Goal: Find specific page/section: Find specific page/section

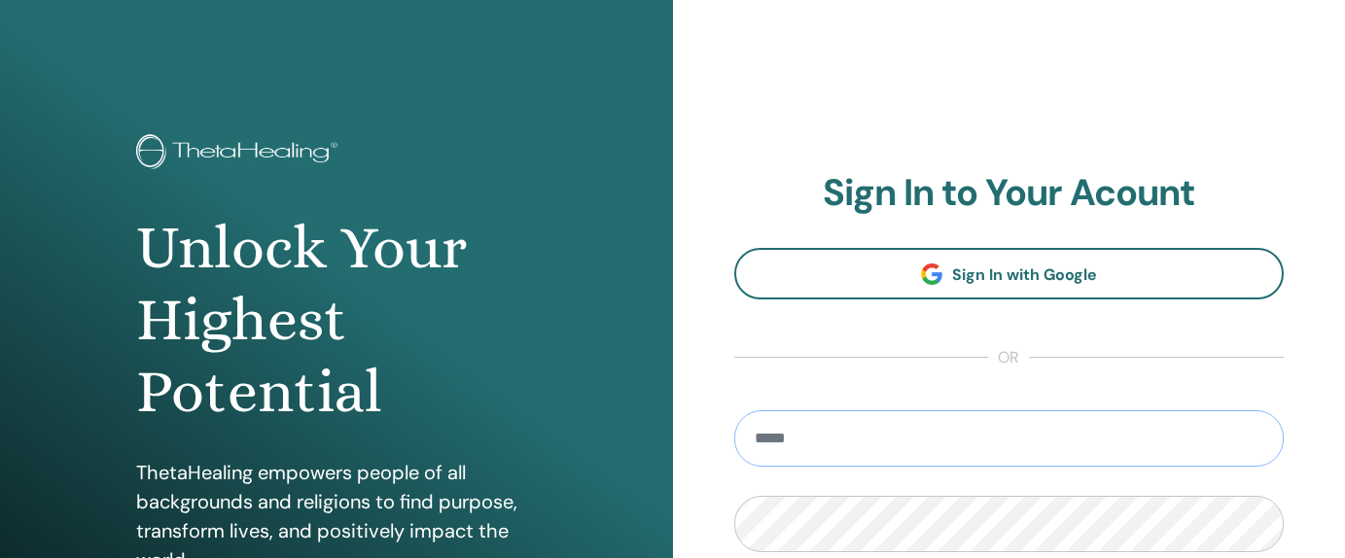
type input "**********"
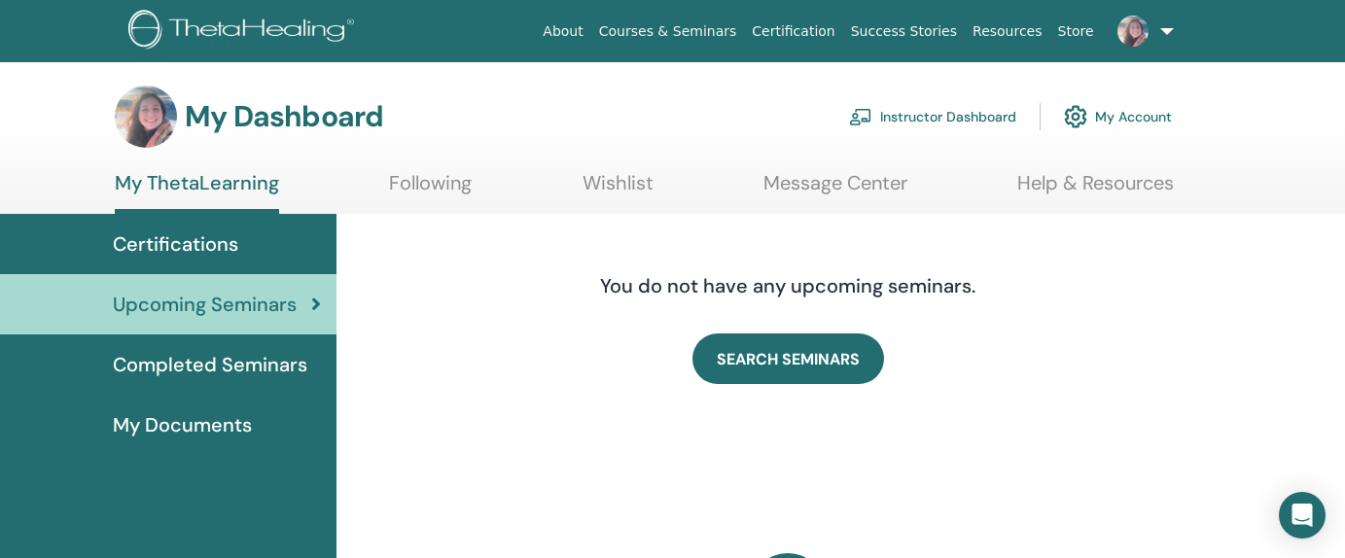
click at [983, 105] on link "Instructor Dashboard" at bounding box center [932, 116] width 167 height 43
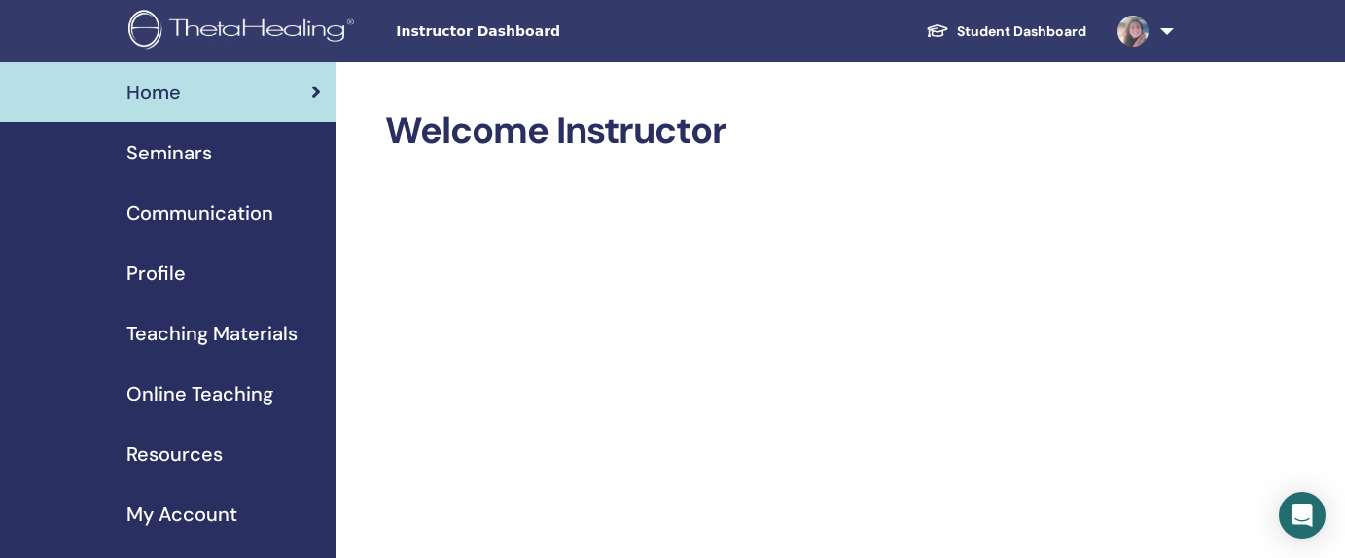
click at [183, 162] on span "Seminars" at bounding box center [169, 152] width 86 height 29
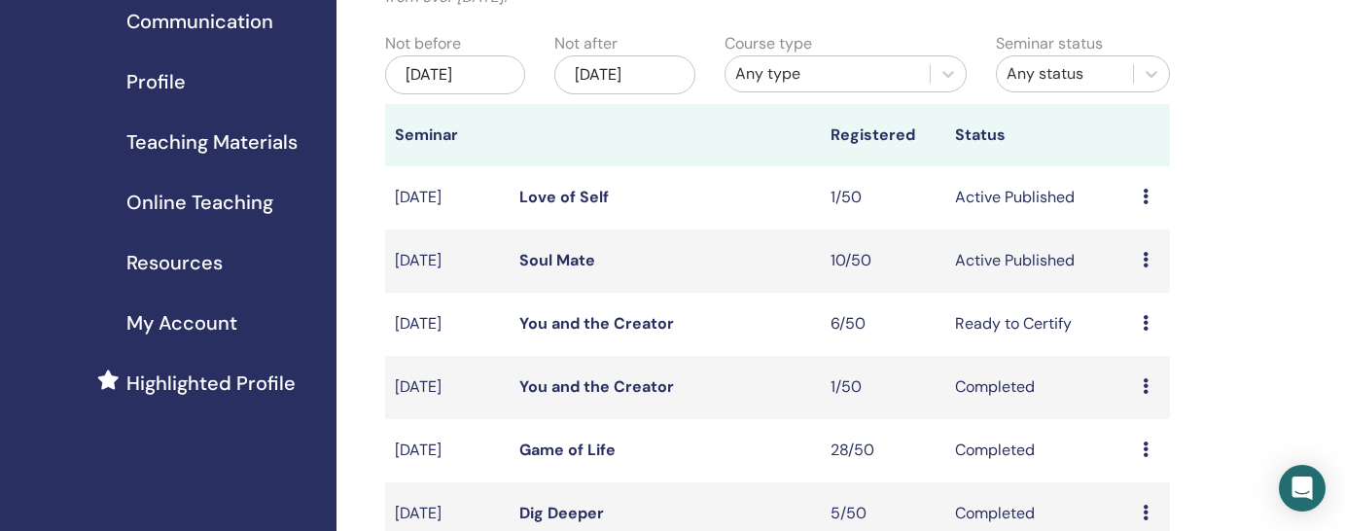
scroll to position [227, 0]
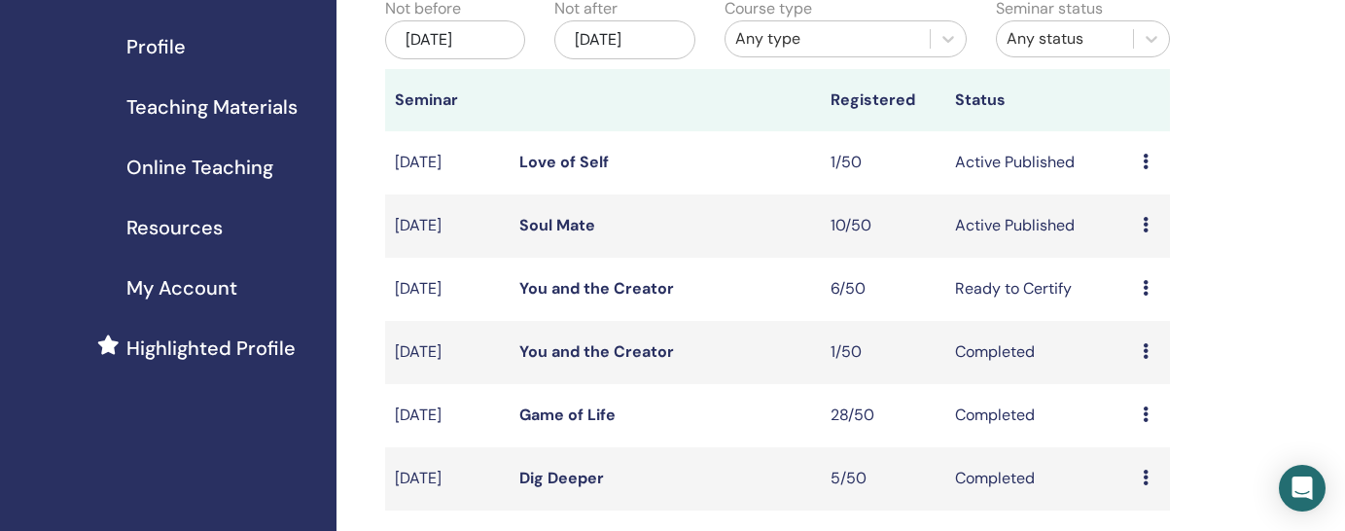
click at [594, 156] on link "Love of Self" at bounding box center [563, 162] width 89 height 20
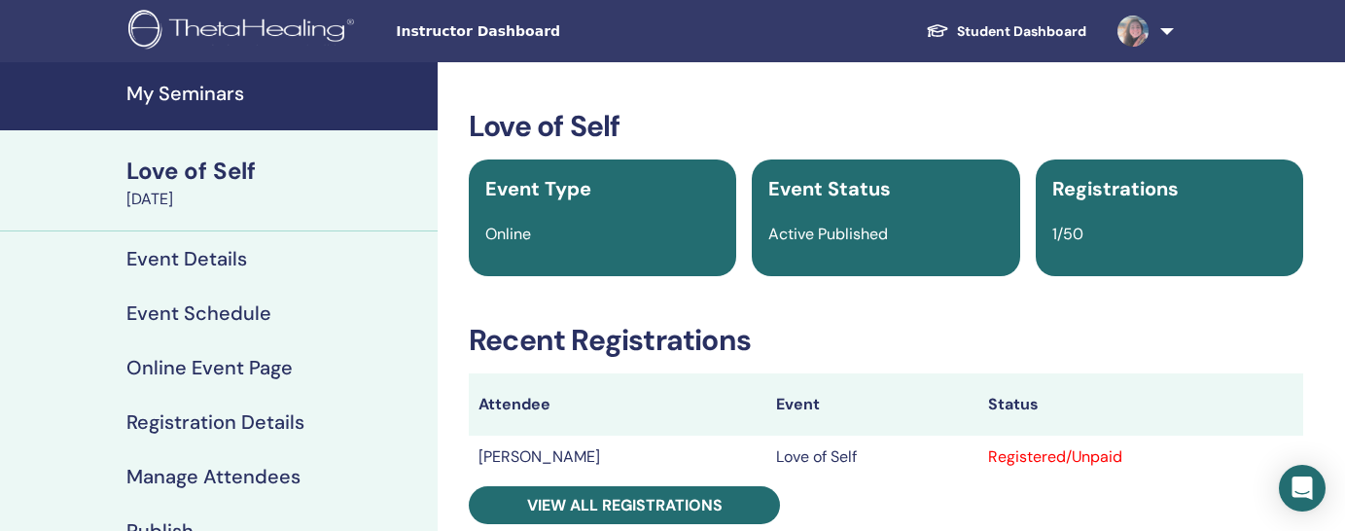
click at [294, 30] on img at bounding box center [244, 32] width 232 height 44
